Goal: Task Accomplishment & Management: Complete application form

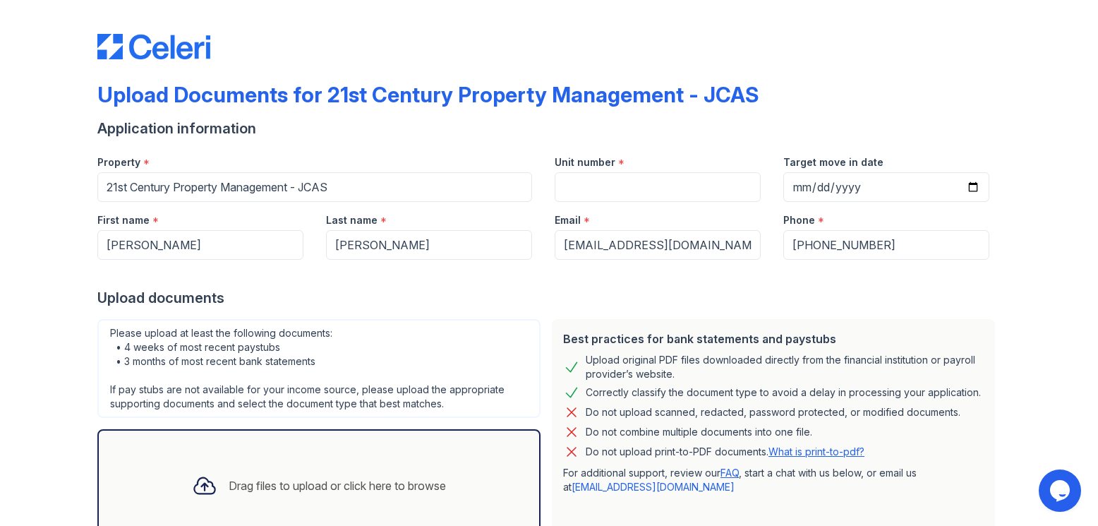
scroll to position [104, 0]
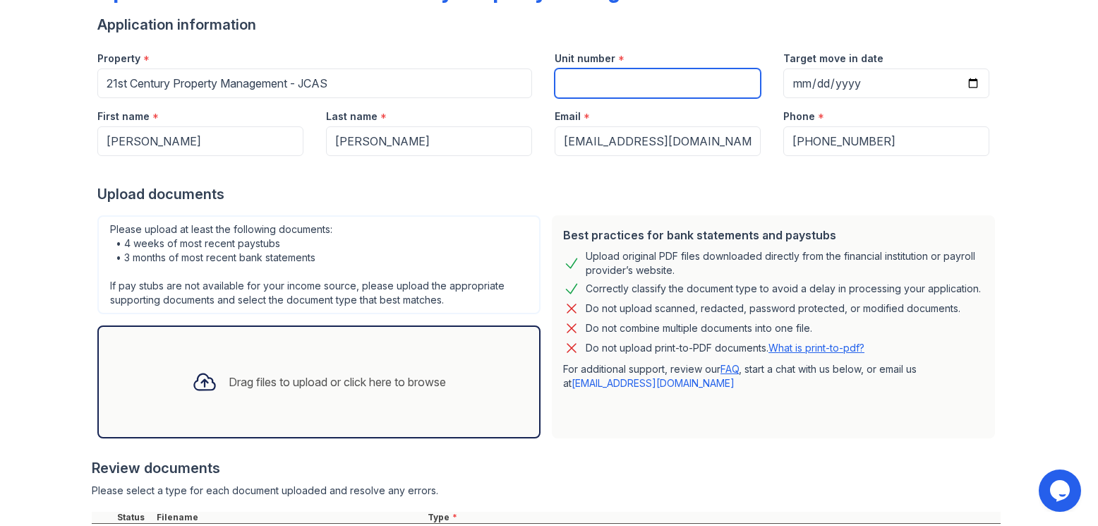
click at [574, 75] on input "Unit number" at bounding box center [658, 83] width 206 height 30
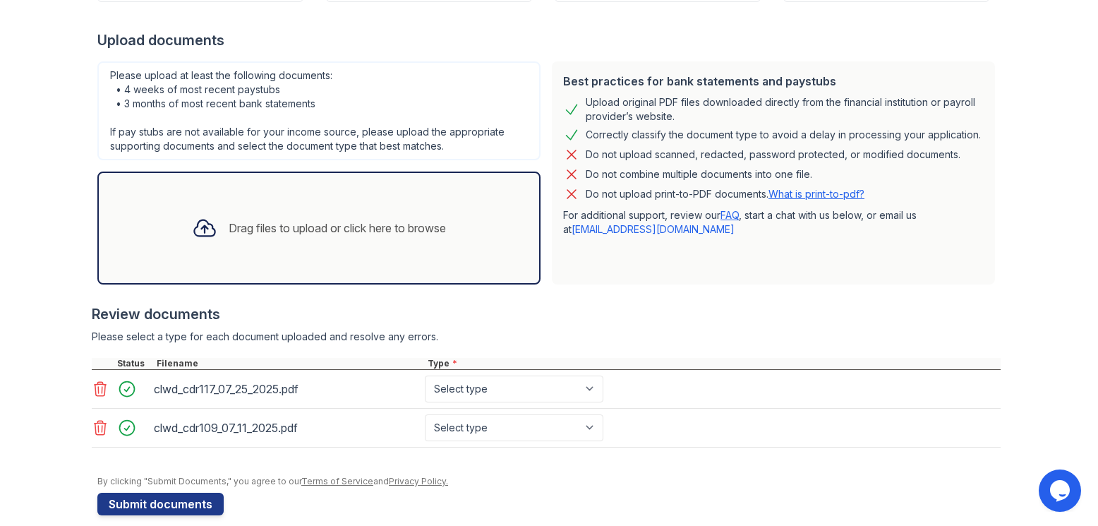
scroll to position [275, 0]
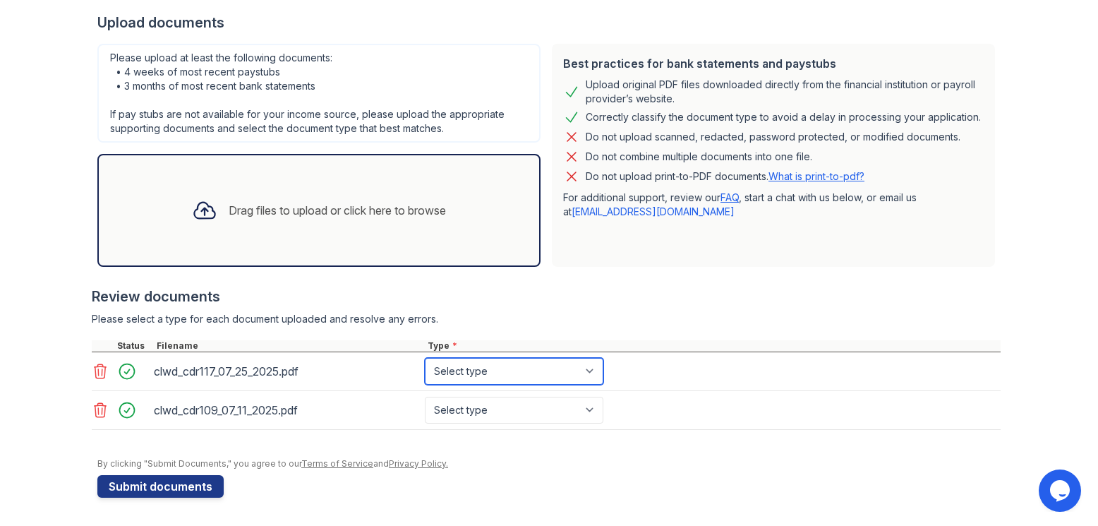
click at [571, 382] on select "Select type Paystub Bank Statement Offer Letter Tax Documents Benefit Award Let…" at bounding box center [514, 371] width 179 height 27
select select "paystub"
click at [425, 358] on select "Select type Paystub Bank Statement Offer Letter Tax Documents Benefit Award Let…" at bounding box center [514, 371] width 179 height 27
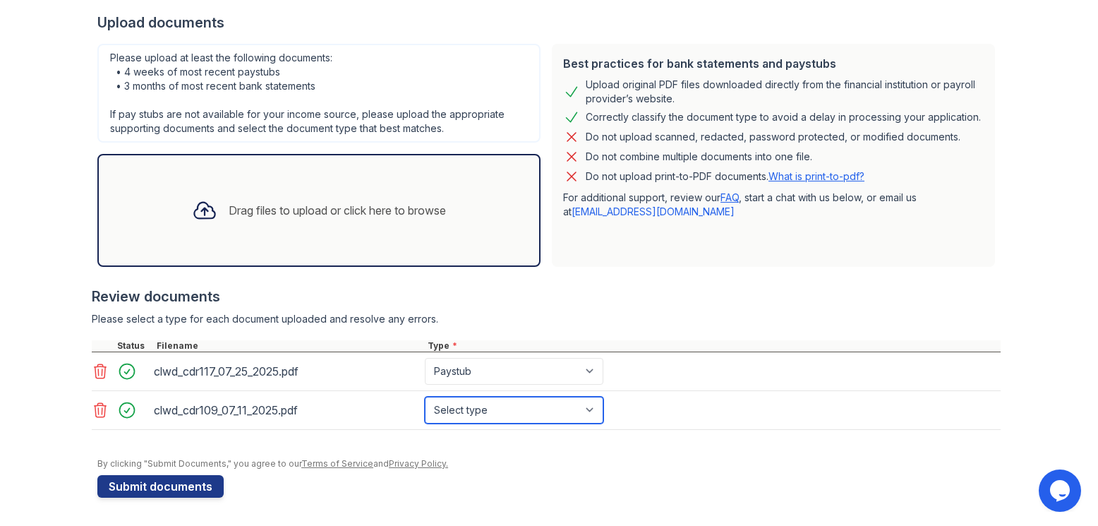
click at [497, 411] on select "Select type Paystub Bank Statement Offer Letter Tax Documents Benefit Award Let…" at bounding box center [514, 410] width 179 height 27
select select "paystub"
click at [425, 397] on select "Select type Paystub Bank Statement Offer Letter Tax Documents Benefit Award Let…" at bounding box center [514, 410] width 179 height 27
click at [563, 464] on div "By clicking "Submit Documents," you agree to our Terms of Service and Privacy P…" at bounding box center [548, 463] width 903 height 11
click at [663, 367] on div "clwd_cdr117_07_25_2025.pdf Select type Paystub Bank Statement Offer Letter Tax …" at bounding box center [546, 371] width 909 height 39
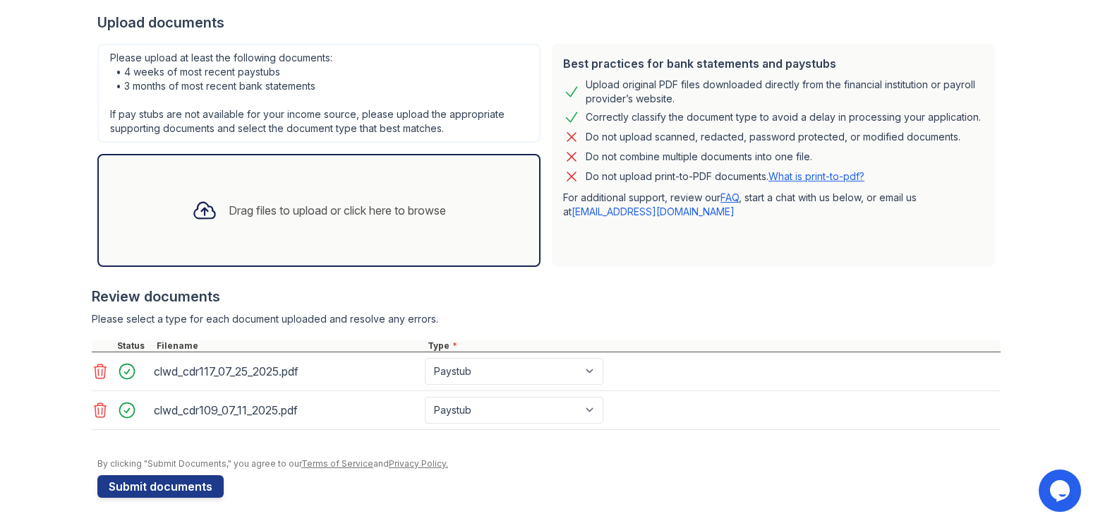
drag, startPoint x: 687, startPoint y: 401, endPoint x: 682, endPoint y: 425, distance: 24.5
click at [682, 420] on div "clwd_cdr109_07_11_2025.pdf Select type Paystub Bank Statement Offer Letter Tax …" at bounding box center [546, 410] width 909 height 39
click at [163, 485] on button "Submit documents" at bounding box center [160, 486] width 126 height 23
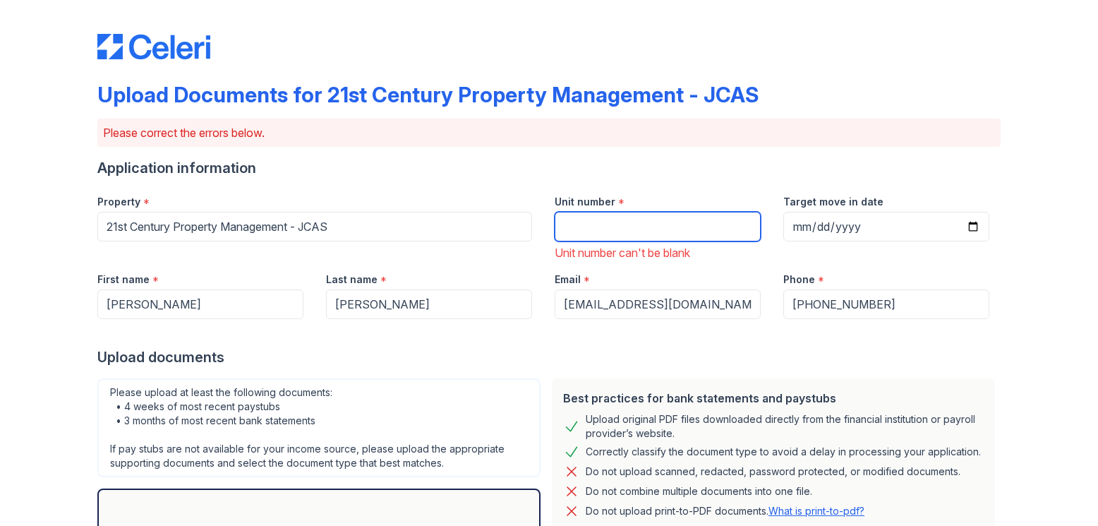
click at [608, 217] on input "Unit number" at bounding box center [658, 227] width 206 height 30
type input "N/A"
click at [536, 337] on div at bounding box center [548, 333] width 903 height 28
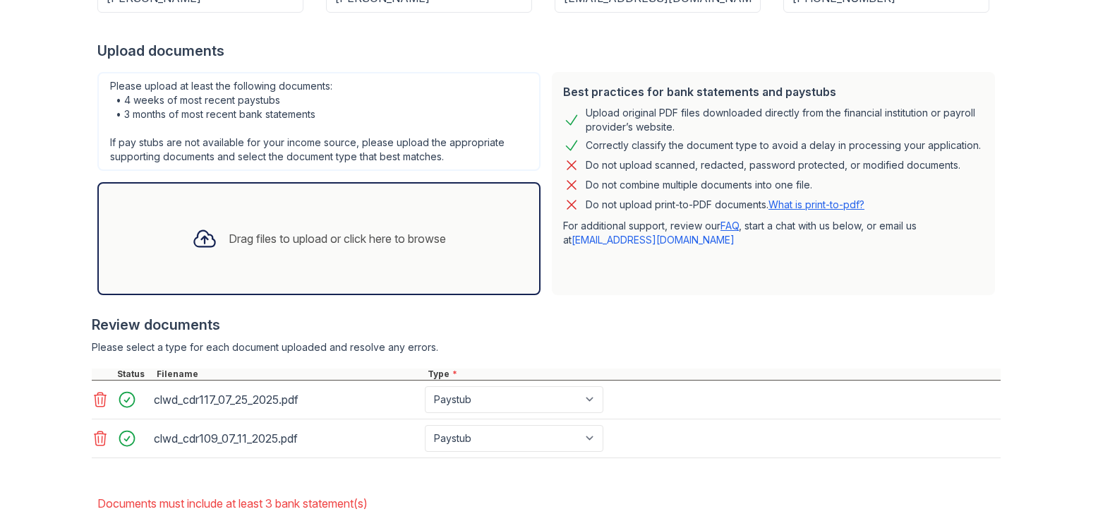
scroll to position [380, 0]
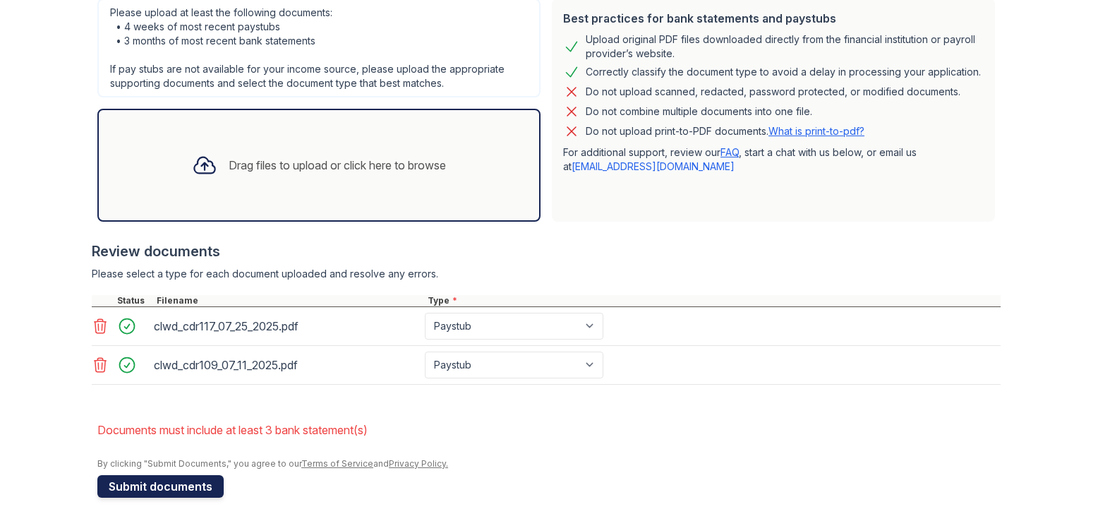
click at [164, 487] on button "Submit documents" at bounding box center [160, 486] width 126 height 23
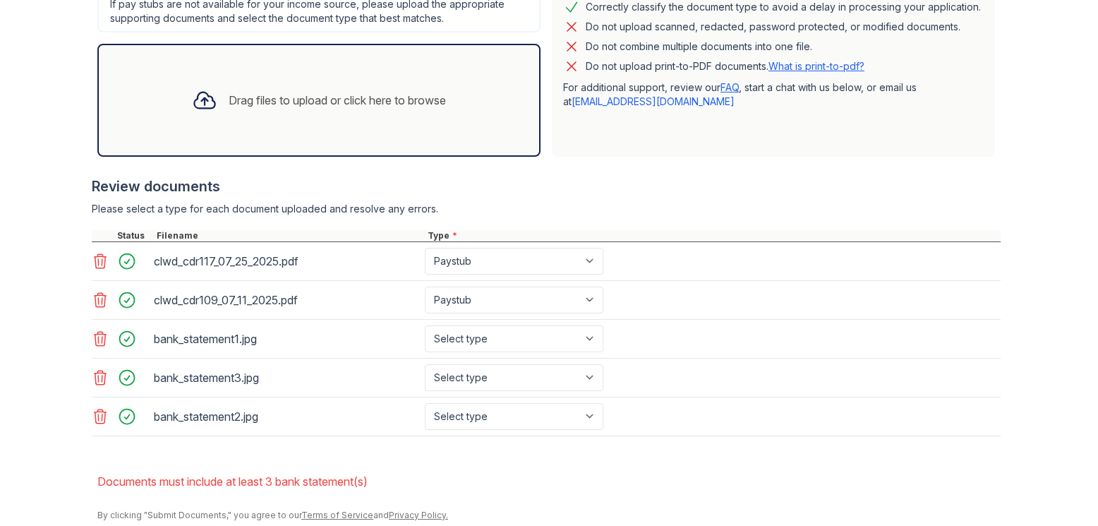
scroll to position [430, 0]
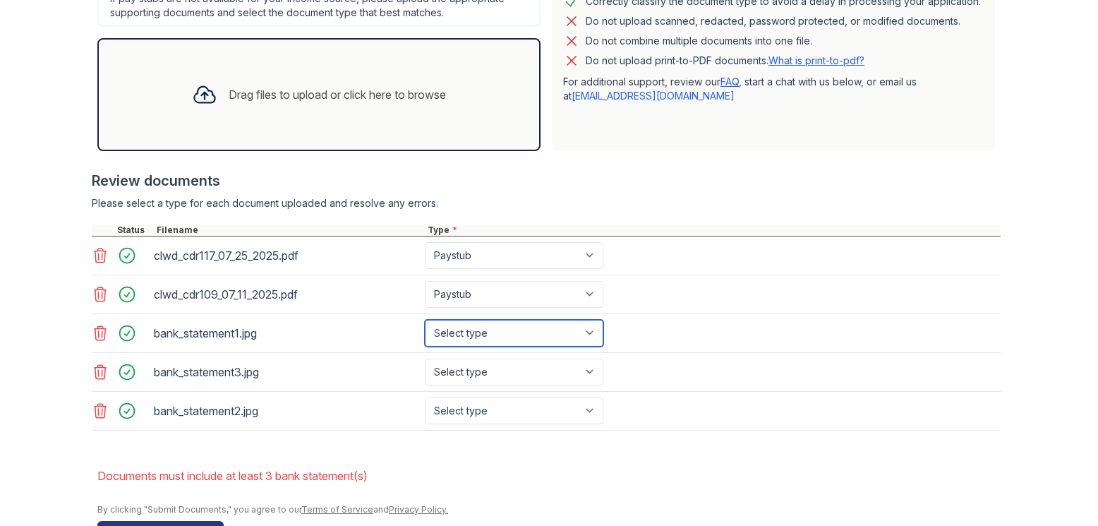
click at [542, 326] on select "Select type Paystub Bank Statement Offer Letter Tax Documents Benefit Award Let…" at bounding box center [514, 333] width 179 height 27
click at [425, 320] on select "Select type Paystub Bank Statement Offer Letter Tax Documents Benefit Award Let…" at bounding box center [514, 333] width 179 height 27
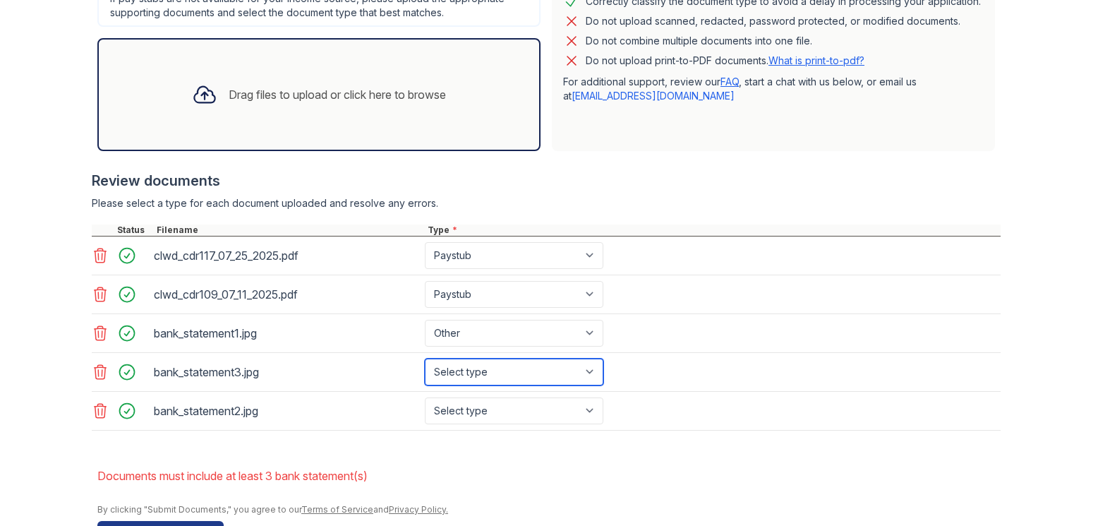
drag, startPoint x: 460, startPoint y: 360, endPoint x: 458, endPoint y: 368, distance: 8.7
click at [460, 360] on select "Select type Paystub Bank Statement Offer Letter Tax Documents Benefit Award Let…" at bounding box center [514, 371] width 179 height 27
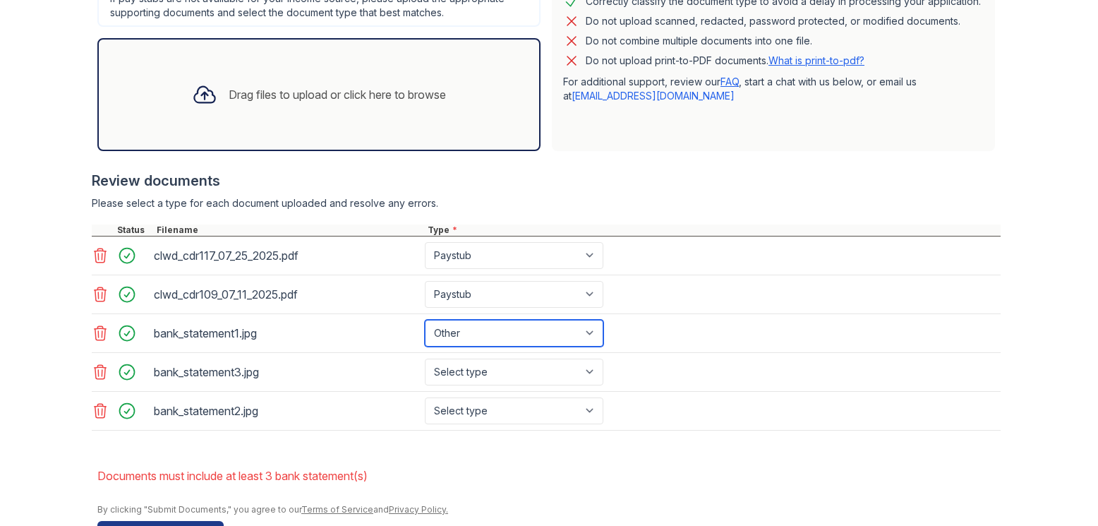
click at [459, 334] on select "Select type Paystub Bank Statement Offer Letter Tax Documents Benefit Award Let…" at bounding box center [514, 333] width 179 height 27
select select "bank_statement"
click at [425, 320] on select "Select type Paystub Bank Statement Offer Letter Tax Documents Benefit Award Let…" at bounding box center [514, 333] width 179 height 27
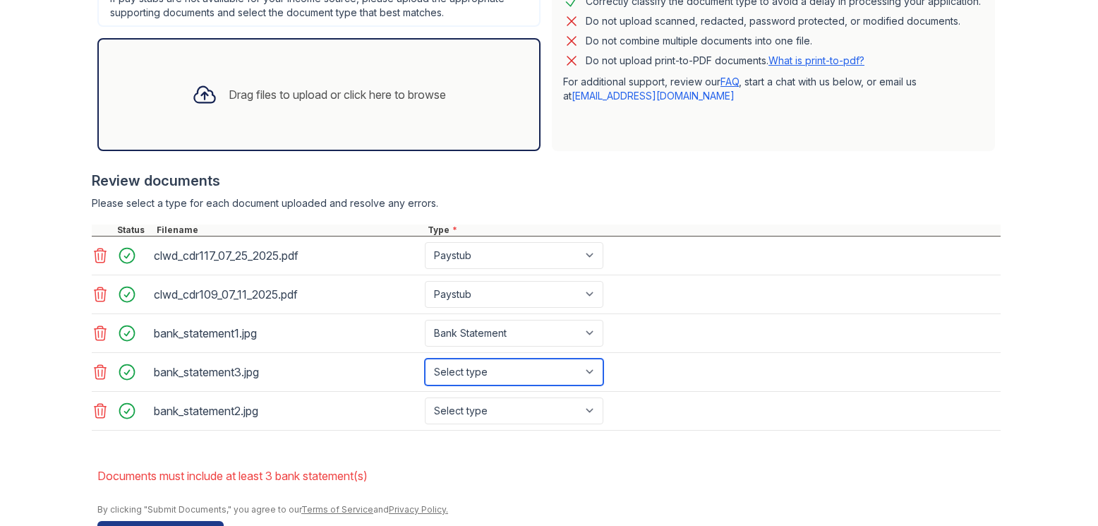
click at [476, 373] on select "Select type Paystub Bank Statement Offer Letter Tax Documents Benefit Award Let…" at bounding box center [514, 371] width 179 height 27
select select "bank_statement"
click at [425, 358] on select "Select type Paystub Bank Statement Offer Letter Tax Documents Benefit Award Let…" at bounding box center [514, 371] width 179 height 27
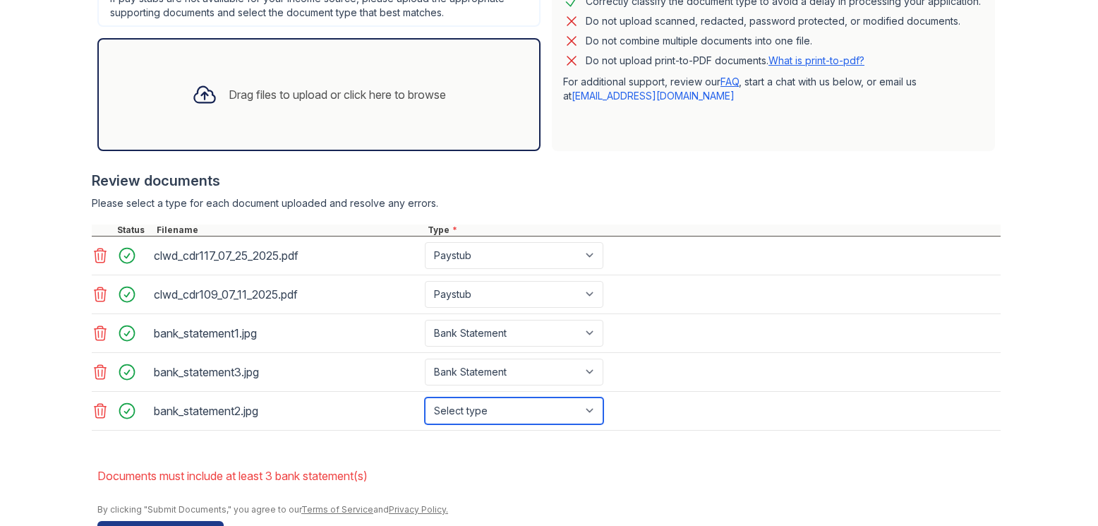
click at [470, 411] on select "Select type Paystub Bank Statement Offer Letter Tax Documents Benefit Award Let…" at bounding box center [514, 410] width 179 height 27
select select "bank_statement"
click at [425, 397] on select "Select type Paystub Bank Statement Offer Letter Tax Documents Benefit Award Let…" at bounding box center [514, 410] width 179 height 27
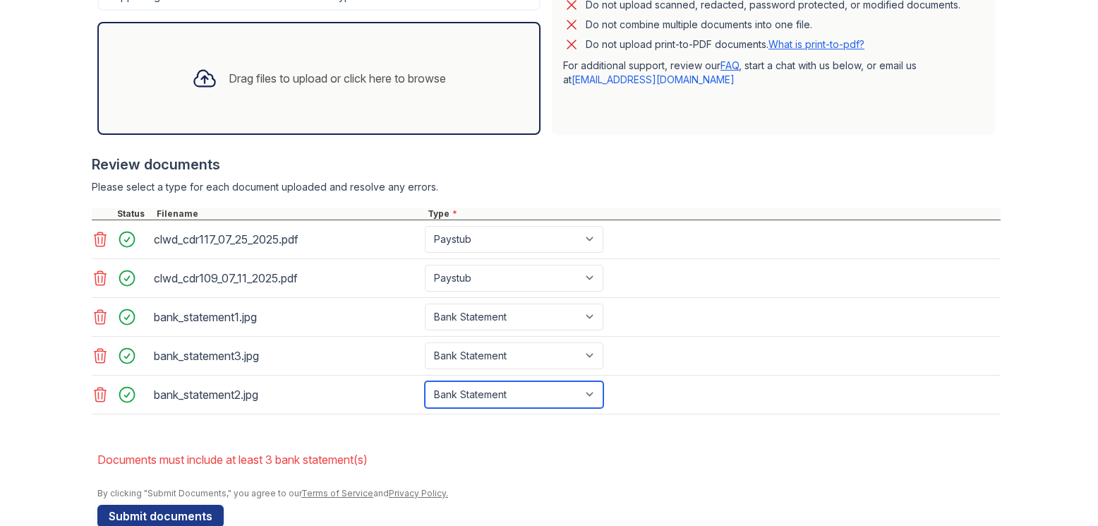
scroll to position [476, 0]
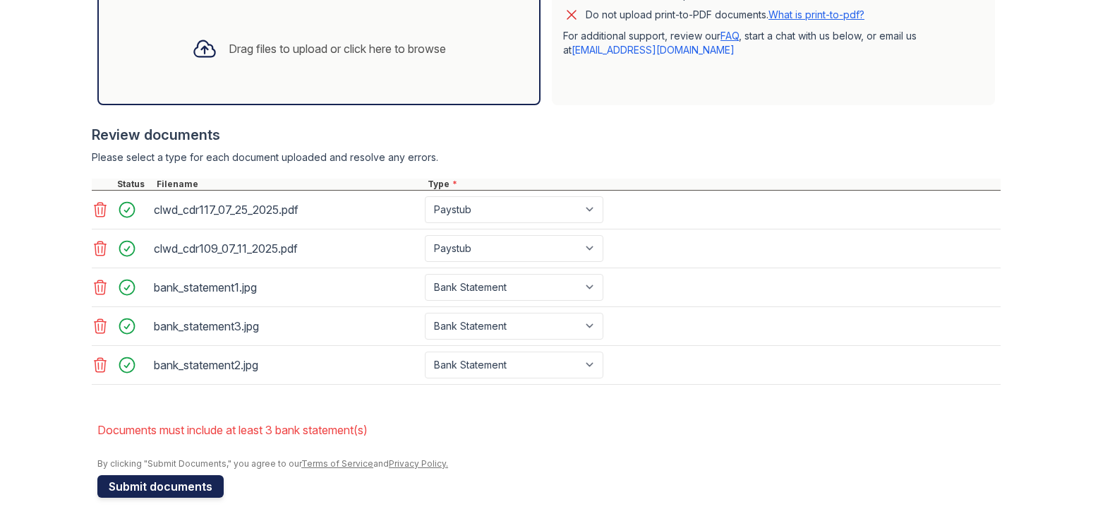
click at [181, 488] on button "Submit documents" at bounding box center [160, 486] width 126 height 23
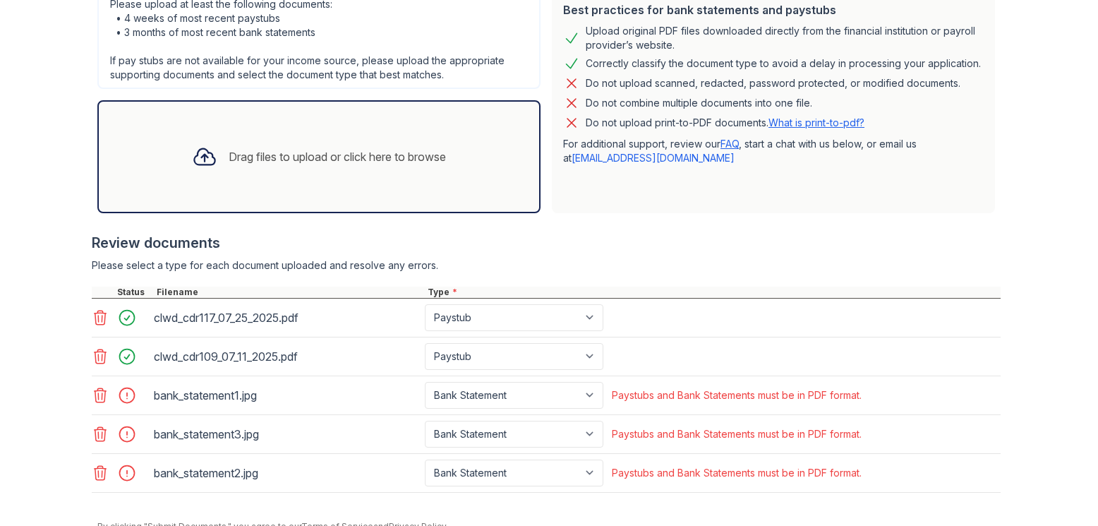
scroll to position [423, 0]
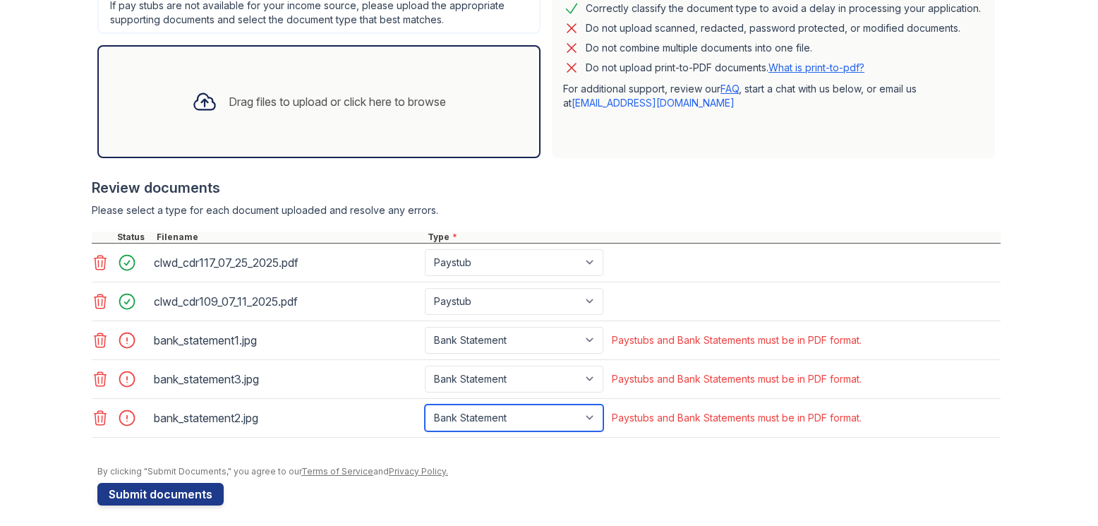
click at [555, 412] on select "Paystub Bank Statement Offer Letter Tax Documents Benefit Award Letter Investme…" at bounding box center [514, 417] width 179 height 27
click at [589, 504] on form "Application information Property * 21st Century Property Management - JCAS Unit…" at bounding box center [548, 120] width 903 height 771
click at [92, 344] on icon at bounding box center [100, 340] width 17 height 17
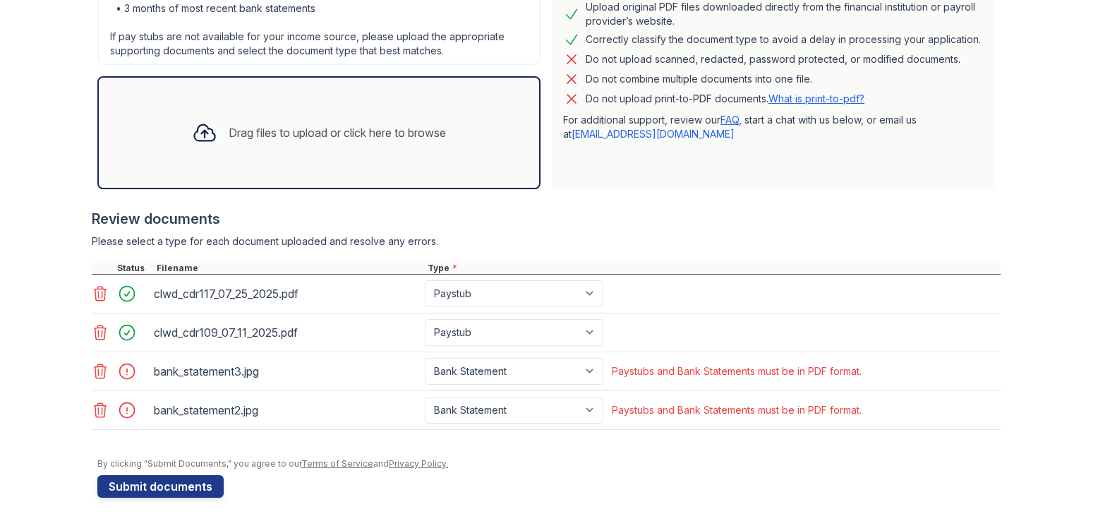
click at [96, 366] on icon at bounding box center [101, 371] width 12 height 14
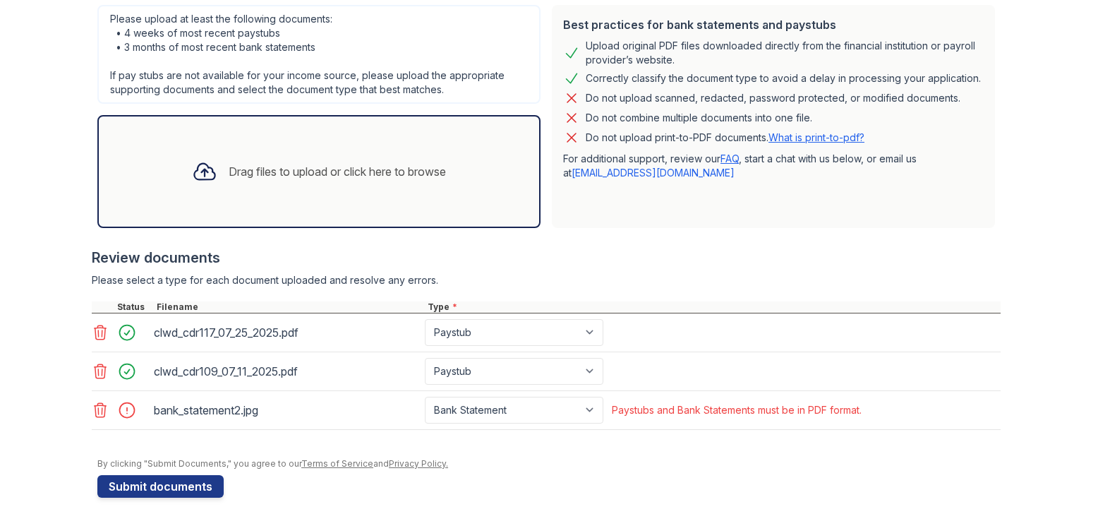
click at [95, 413] on icon at bounding box center [100, 409] width 17 height 17
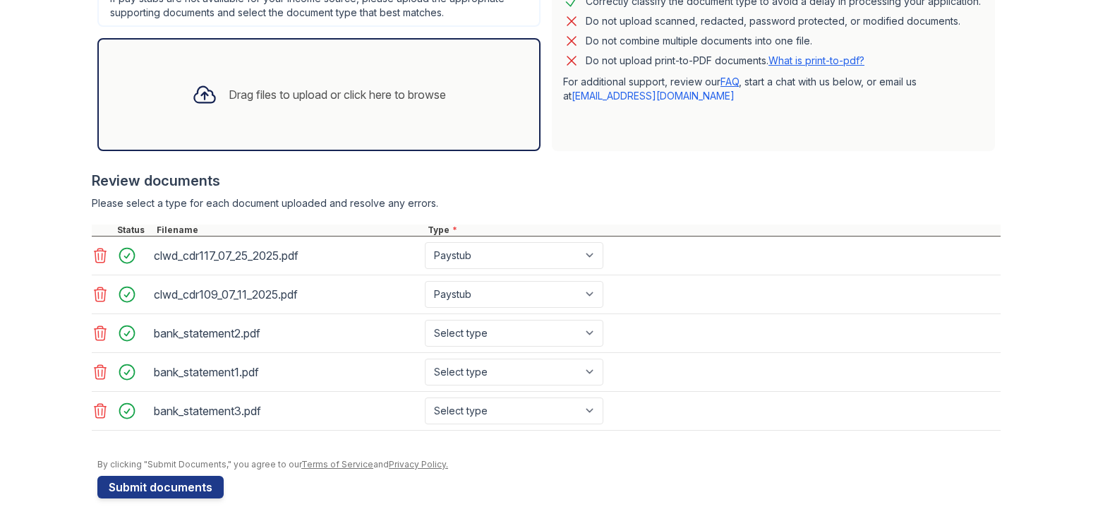
scroll to position [431, 0]
click at [552, 334] on select "Select type Paystub Bank Statement Offer Letter Tax Documents Benefit Award Let…" at bounding box center [514, 332] width 179 height 27
select select "bank_statement"
click at [425, 319] on select "Select type Paystub Bank Statement Offer Letter Tax Documents Benefit Award Let…" at bounding box center [514, 332] width 179 height 27
click at [477, 379] on select "Select type Paystub Bank Statement Offer Letter Tax Documents Benefit Award Let…" at bounding box center [514, 371] width 179 height 27
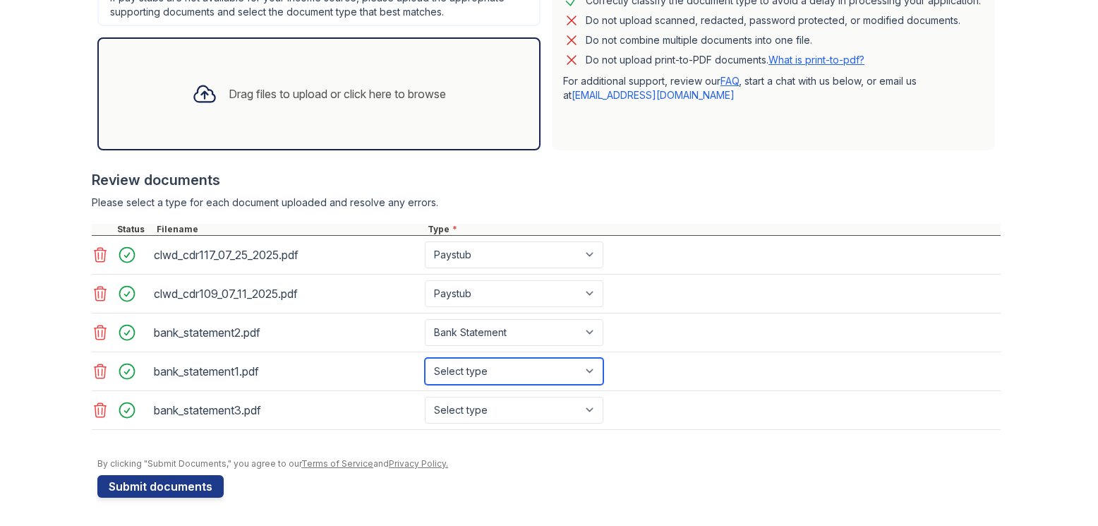
select select "bank_statement"
click at [425, 358] on select "Select type Paystub Bank Statement Offer Letter Tax Documents Benefit Award Let…" at bounding box center [514, 371] width 179 height 27
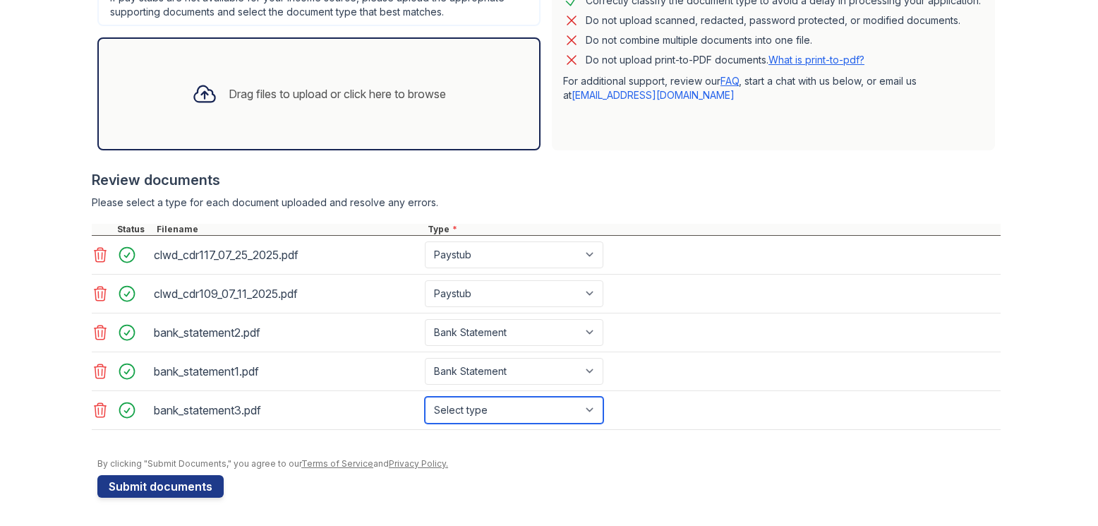
click at [476, 407] on select "Select type Paystub Bank Statement Offer Letter Tax Documents Benefit Award Let…" at bounding box center [514, 410] width 179 height 27
select select "bank_statement"
click at [425, 397] on select "Select type Paystub Bank Statement Offer Letter Tax Documents Benefit Award Let…" at bounding box center [514, 410] width 179 height 27
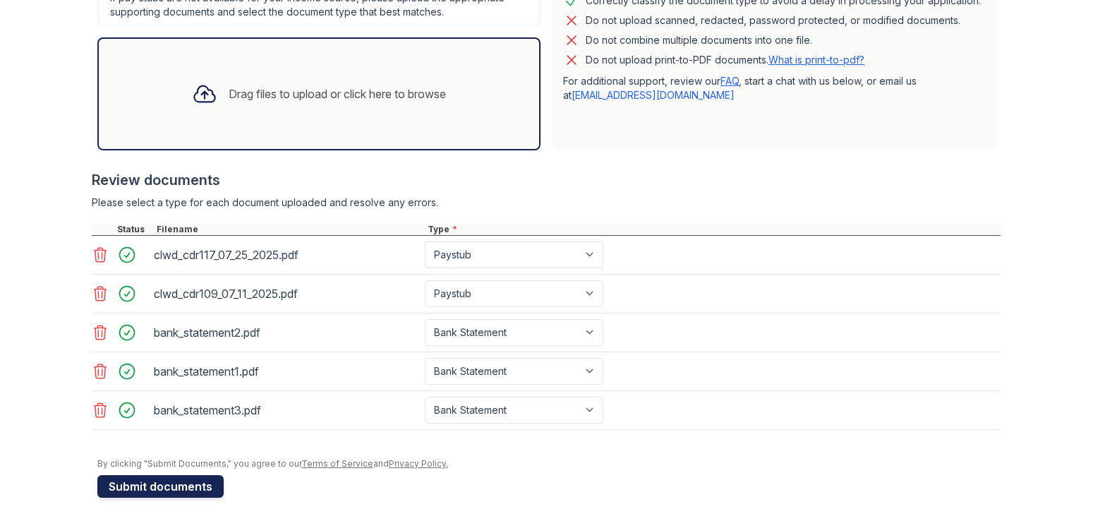
click at [191, 490] on button "Submit documents" at bounding box center [160, 486] width 126 height 23
